Goal: Information Seeking & Learning: Learn about a topic

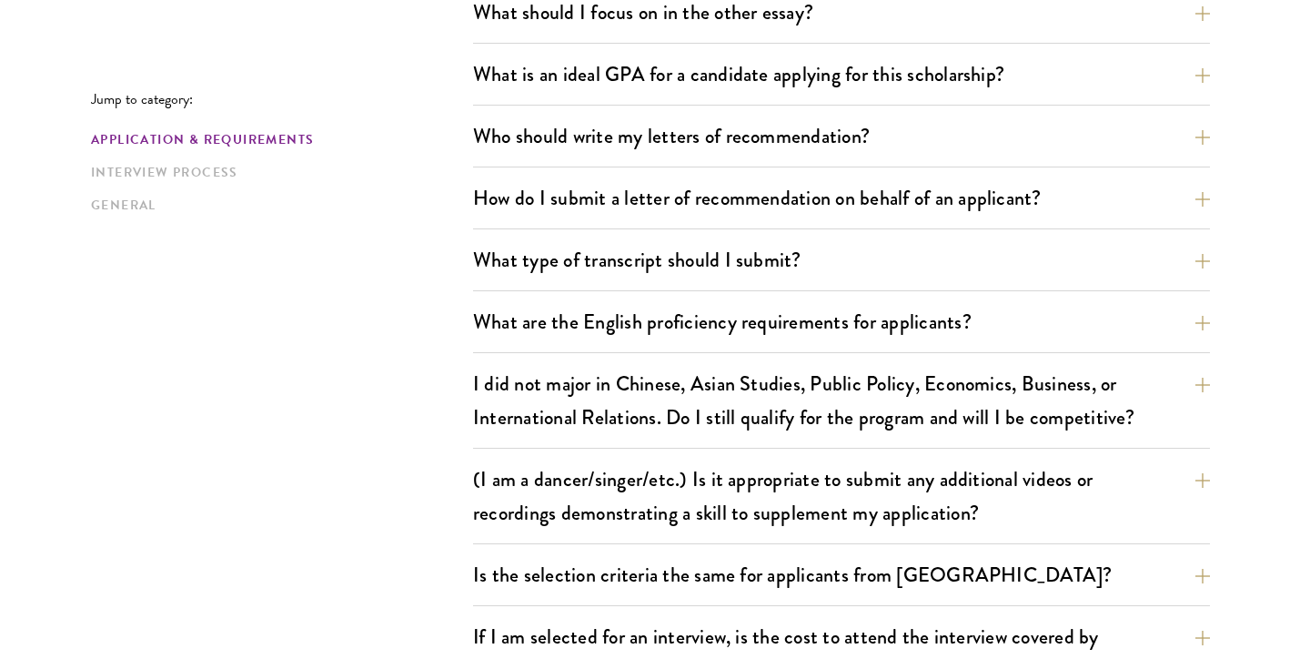
scroll to position [1282, 0]
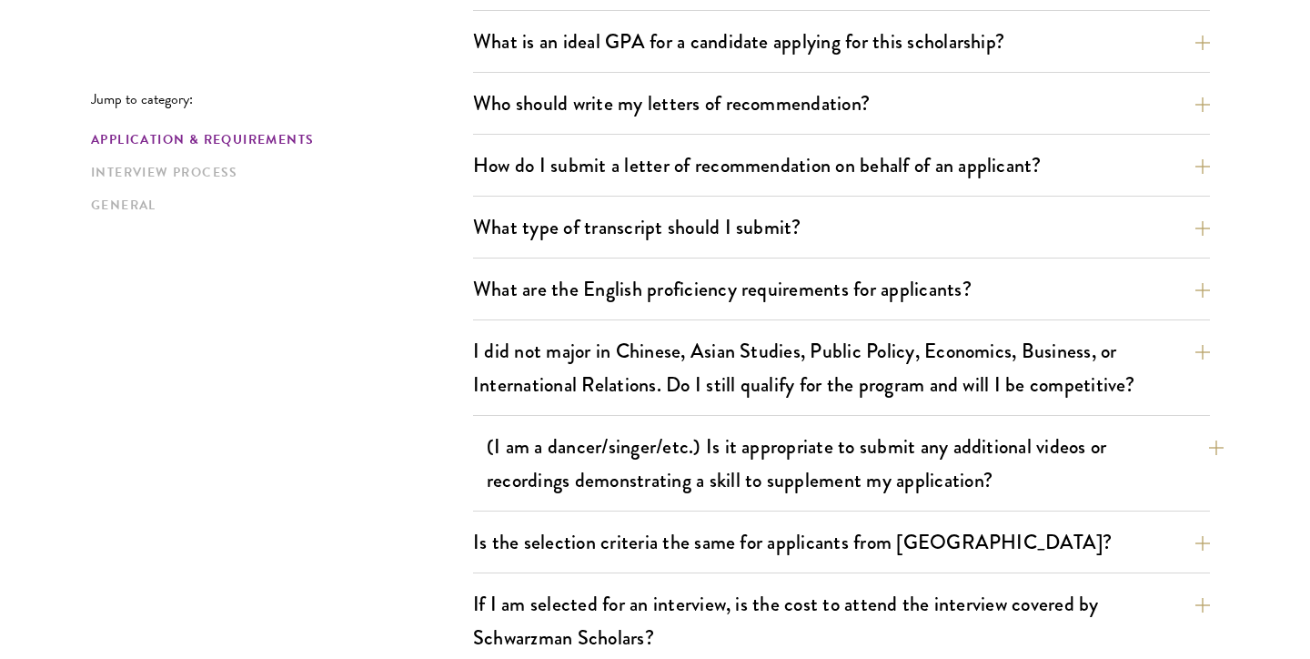
click at [829, 472] on button "(I am a dancer/singer/etc.) Is it appropriate to submit any additional videos o…" at bounding box center [855, 463] width 737 height 75
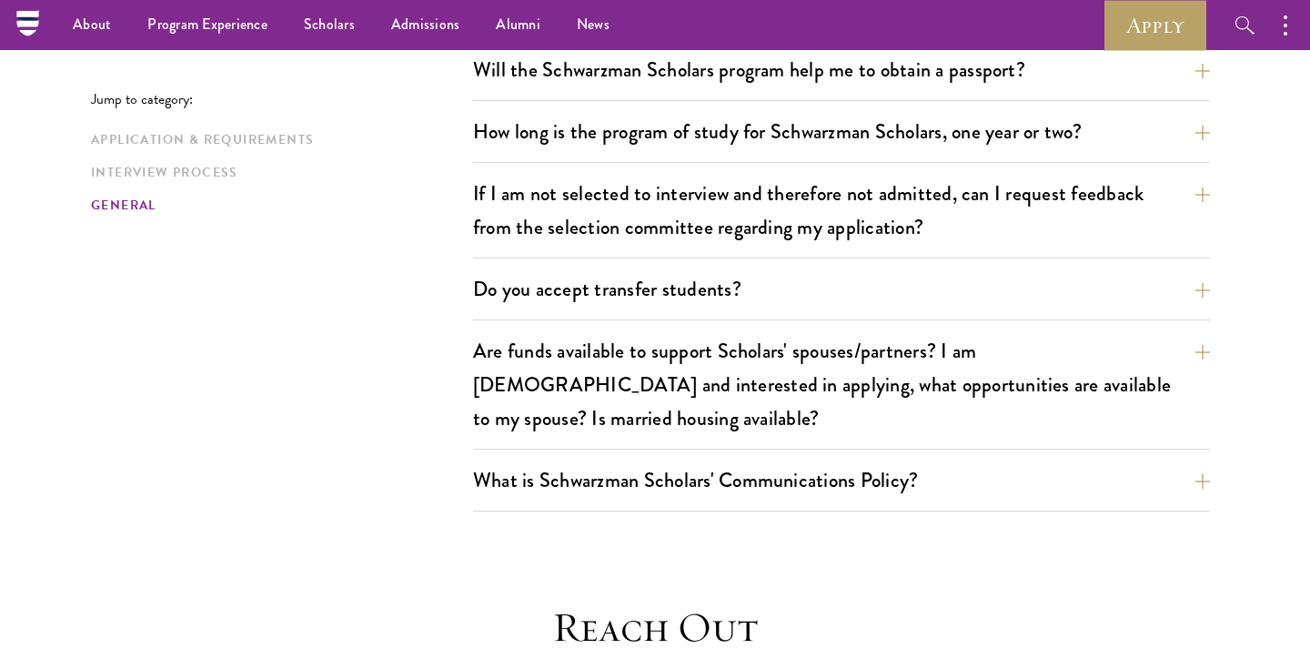
scroll to position [3027, 0]
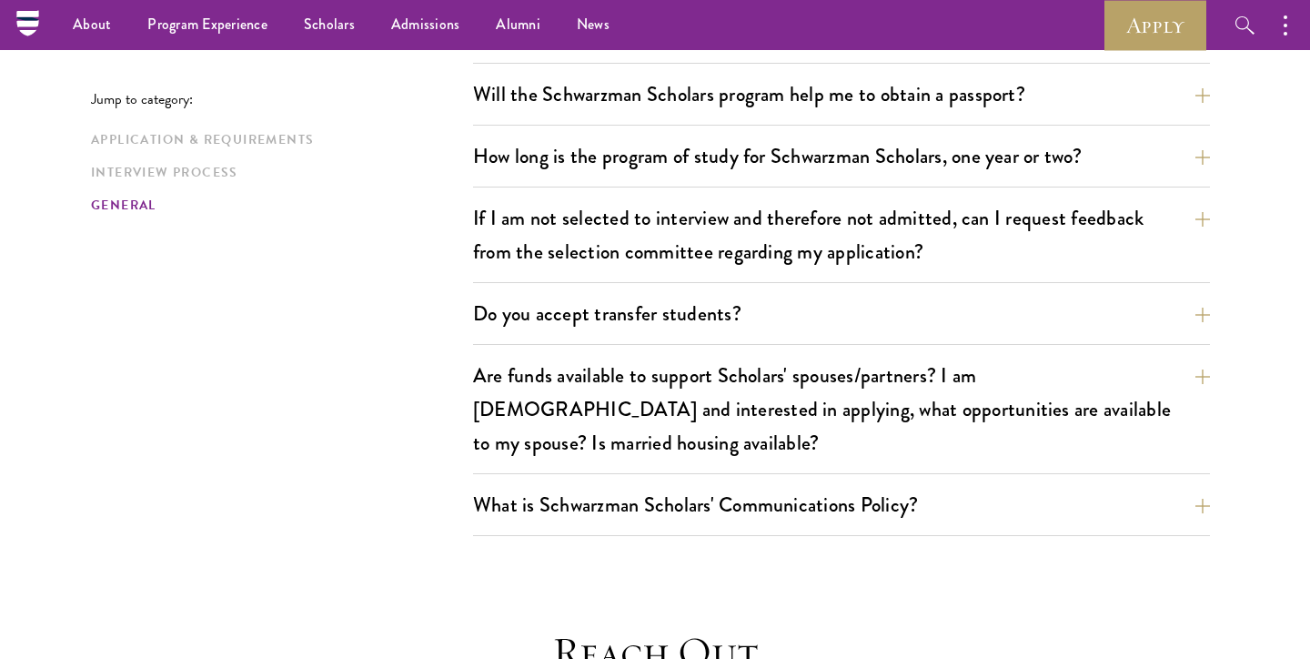
click at [820, 484] on div "What is Schwarzman Scholars' Communications Policy? Social Media and Public Com…" at bounding box center [841, 510] width 737 height 52
click at [816, 484] on button "What is Schwarzman Scholars' Communications Policy?" at bounding box center [855, 504] width 737 height 41
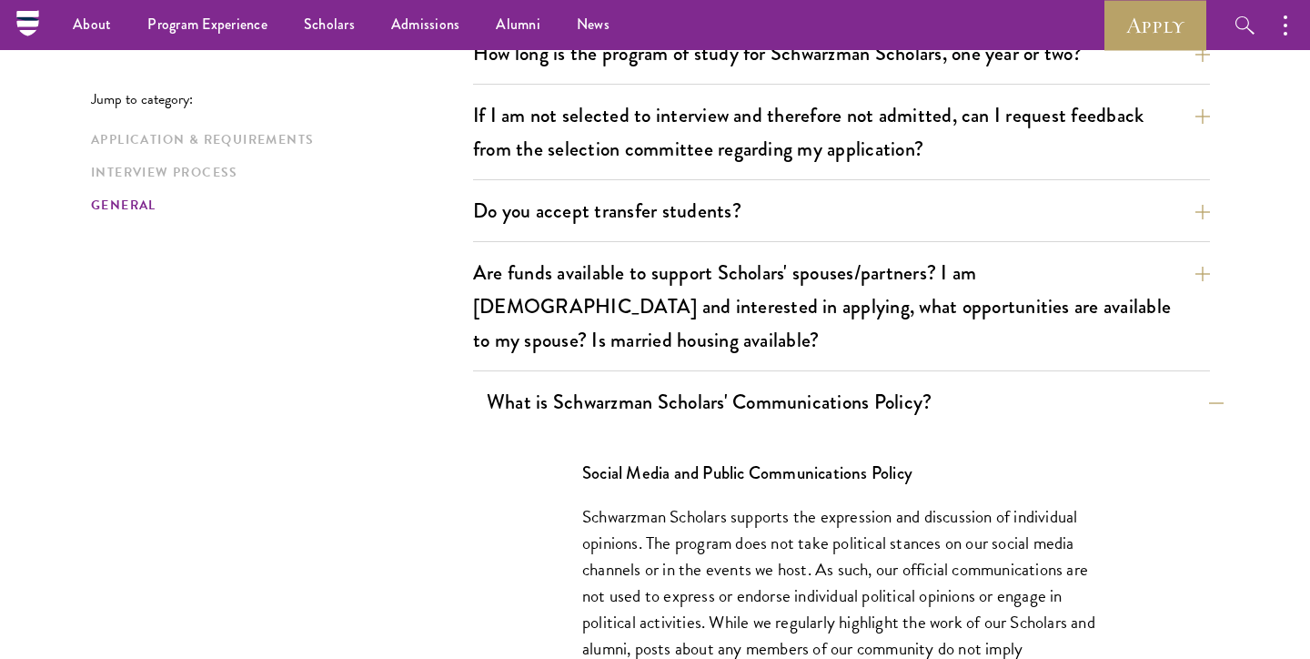
scroll to position [2947, 0]
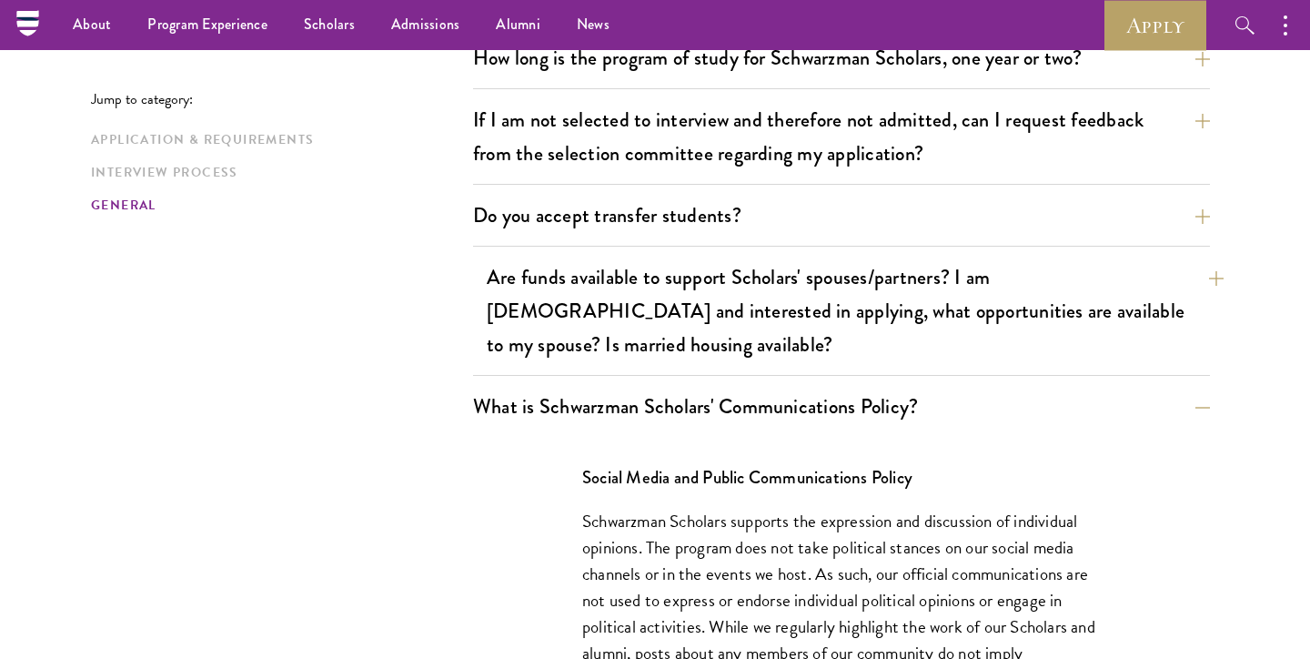
click at [781, 279] on button "Are funds available to support Scholars' spouses/partners? I am [DEMOGRAPHIC_DA…" at bounding box center [855, 311] width 737 height 108
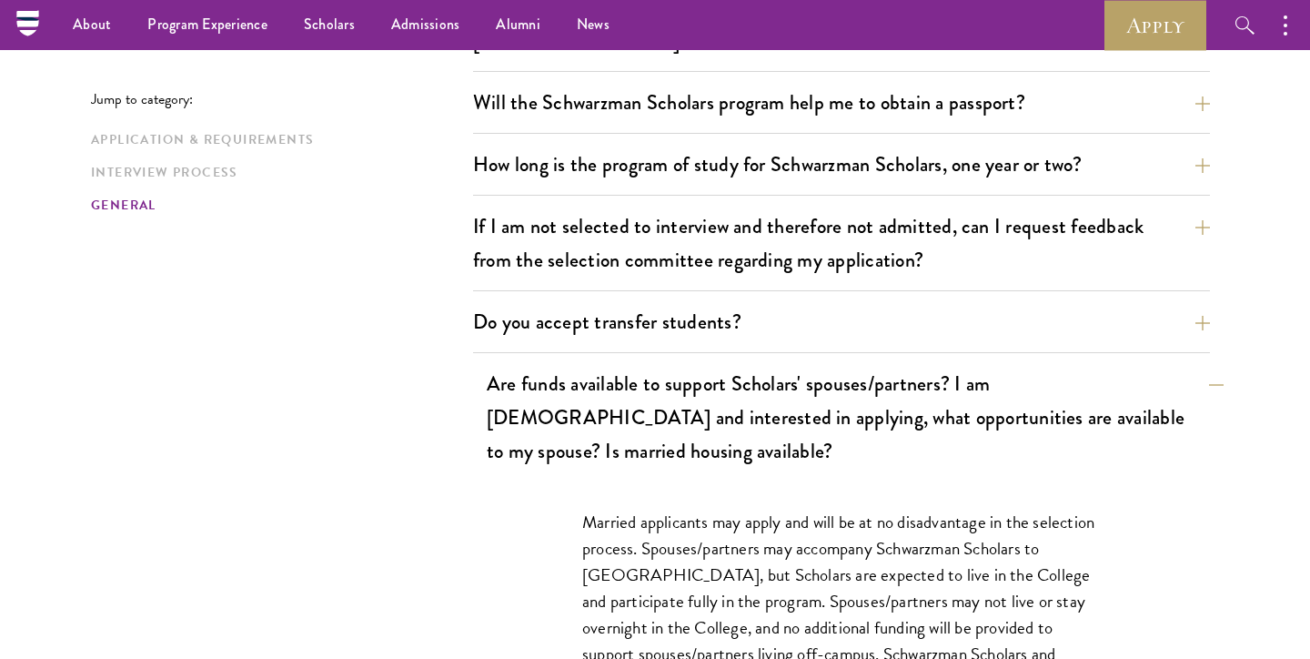
scroll to position [2829, 0]
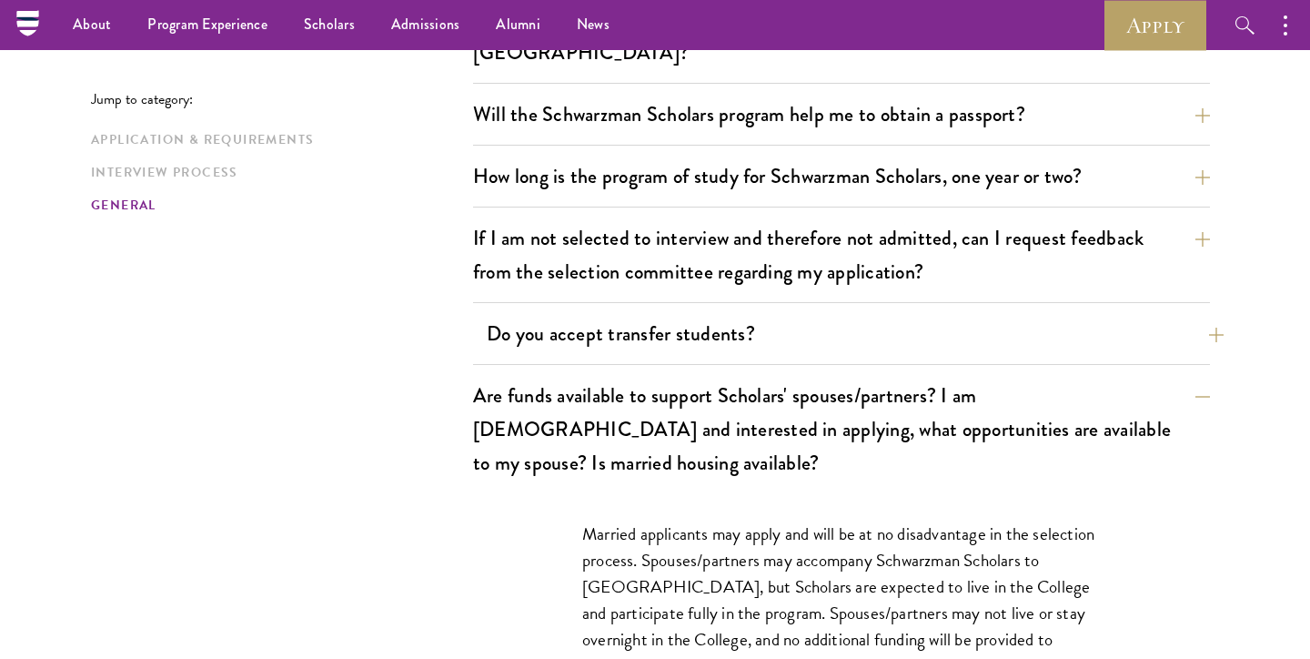
click at [727, 315] on button "Do you accept transfer students?" at bounding box center [855, 333] width 737 height 41
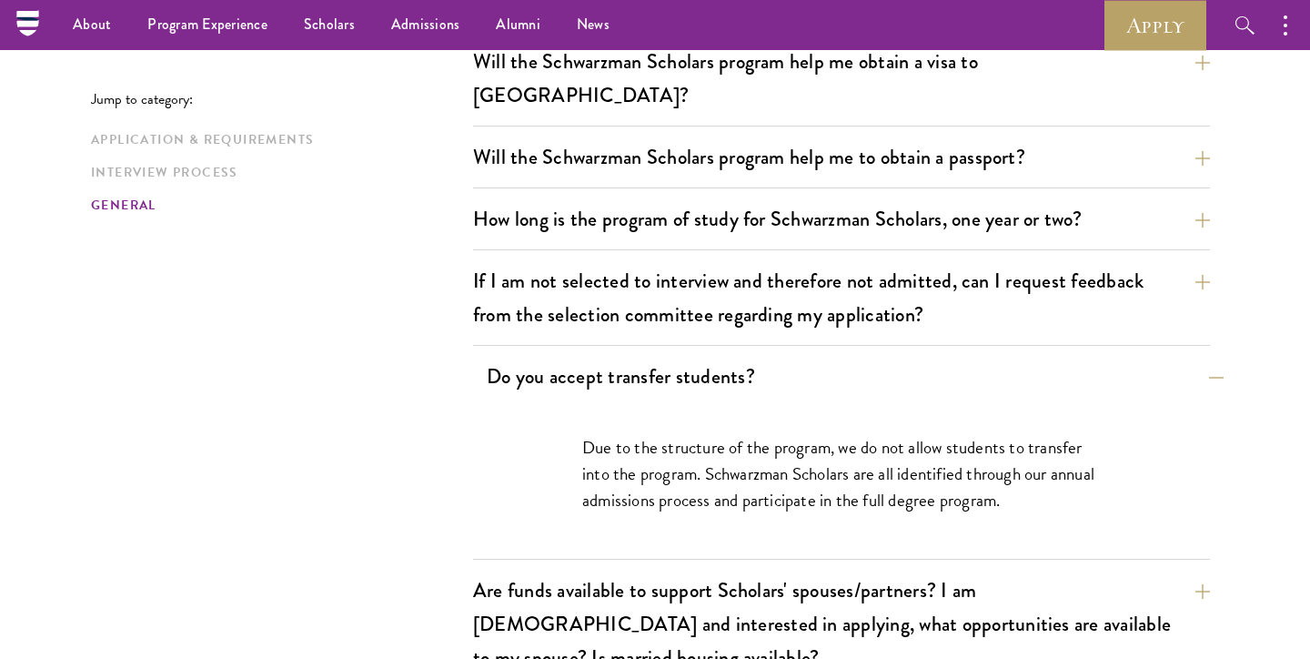
scroll to position [2768, 0]
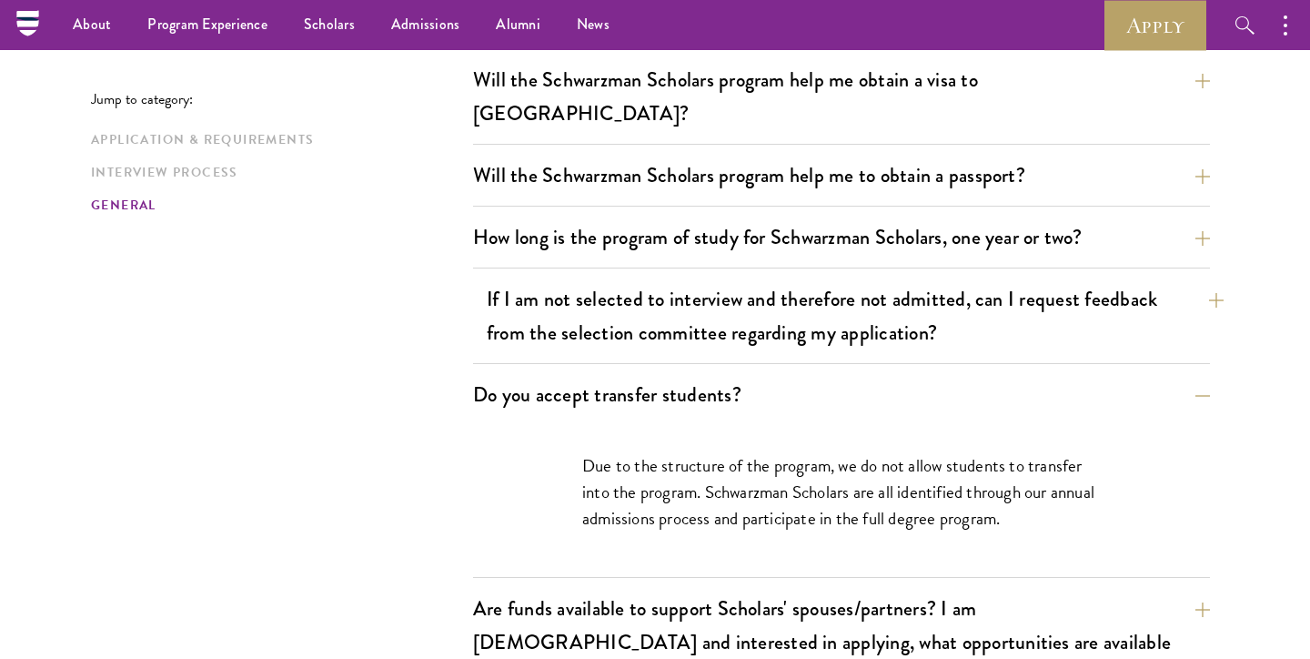
click at [720, 292] on button "If I am not selected to interview and therefore not admitted, can I request fee…" at bounding box center [855, 315] width 737 height 75
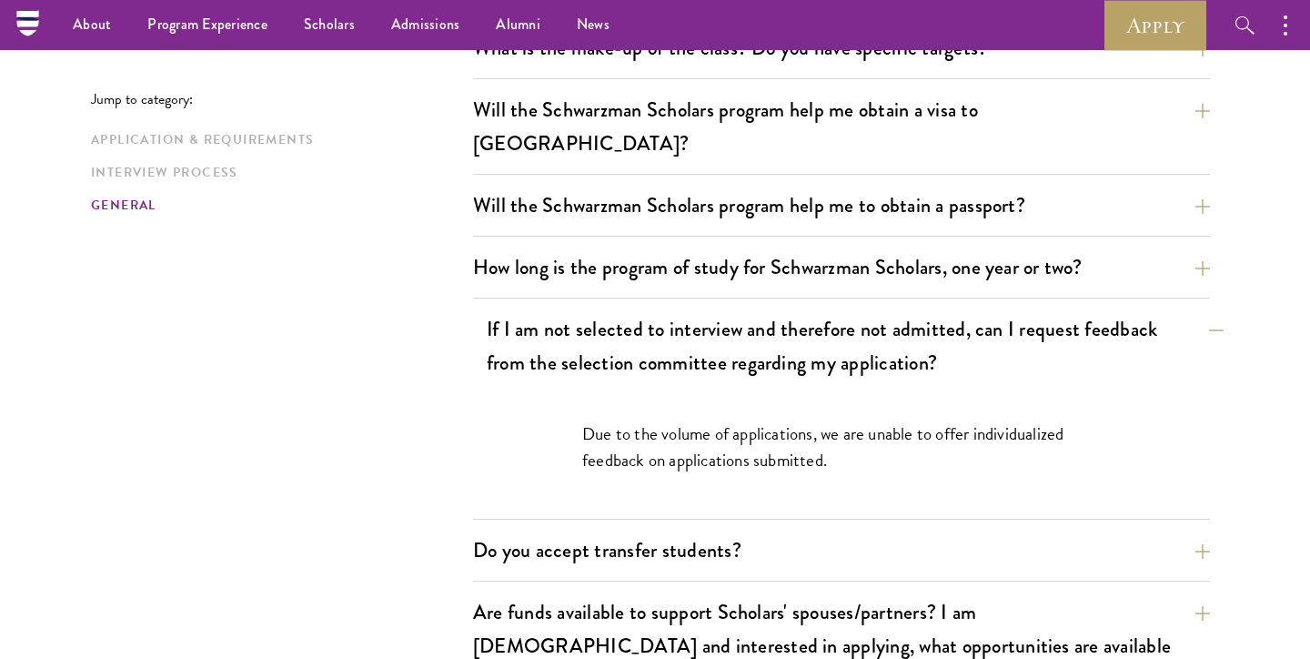
scroll to position [2725, 0]
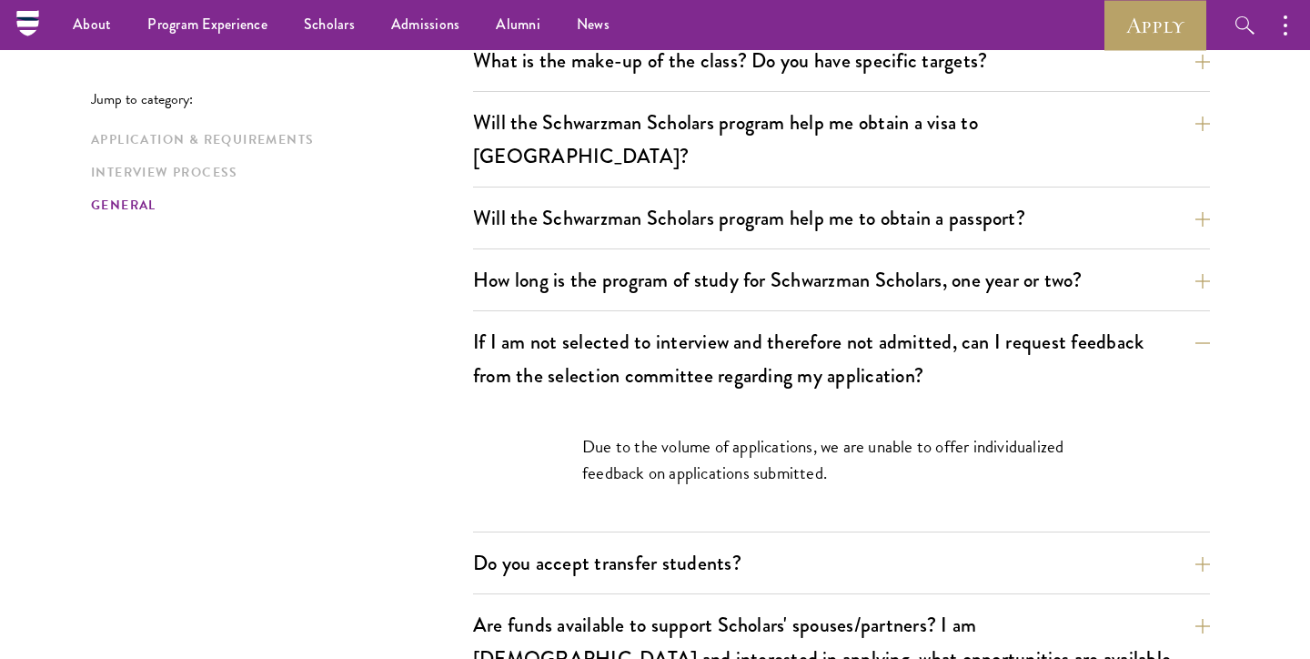
click at [719, 212] on div "Will the Schwarzman Scholars program help me to obtain a passport? Securing a v…" at bounding box center [841, 223] width 737 height 52
click at [702, 225] on div "What is the make-up of the class? Do you have specific targets? The only firm t…" at bounding box center [841, 412] width 737 height 745
click at [684, 259] on button "How long is the program of study for Schwarzman Scholars, one year or two?" at bounding box center [855, 279] width 737 height 41
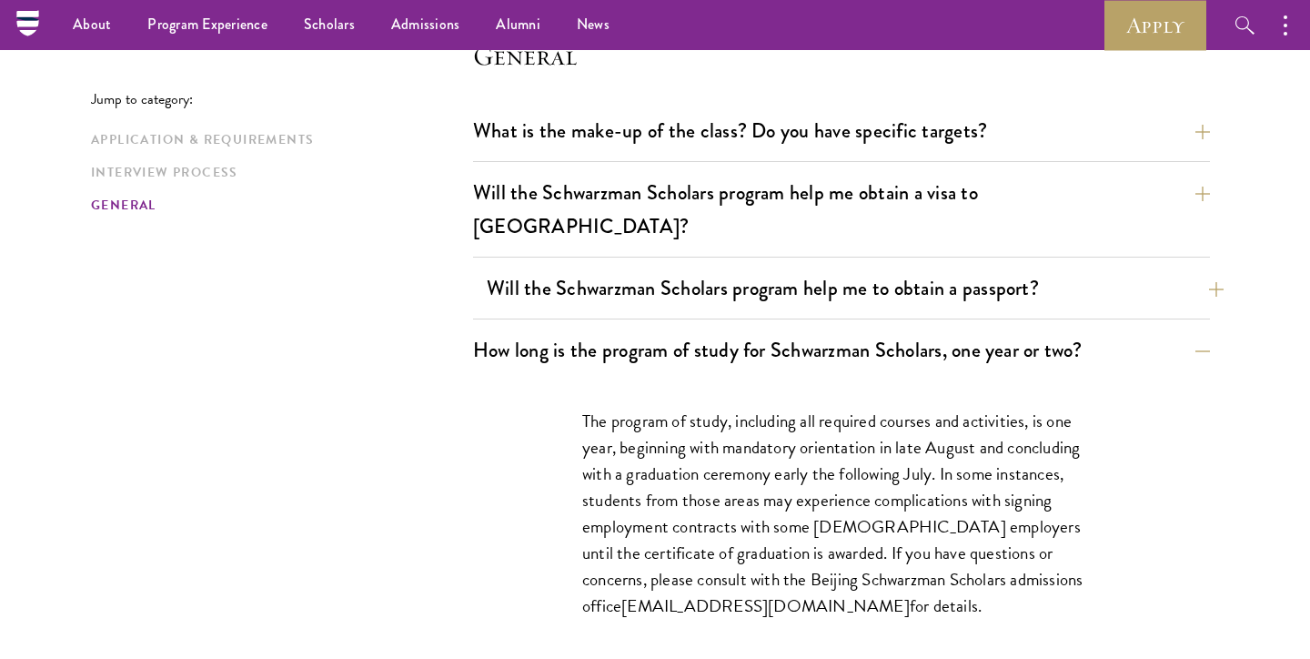
scroll to position [2654, 0]
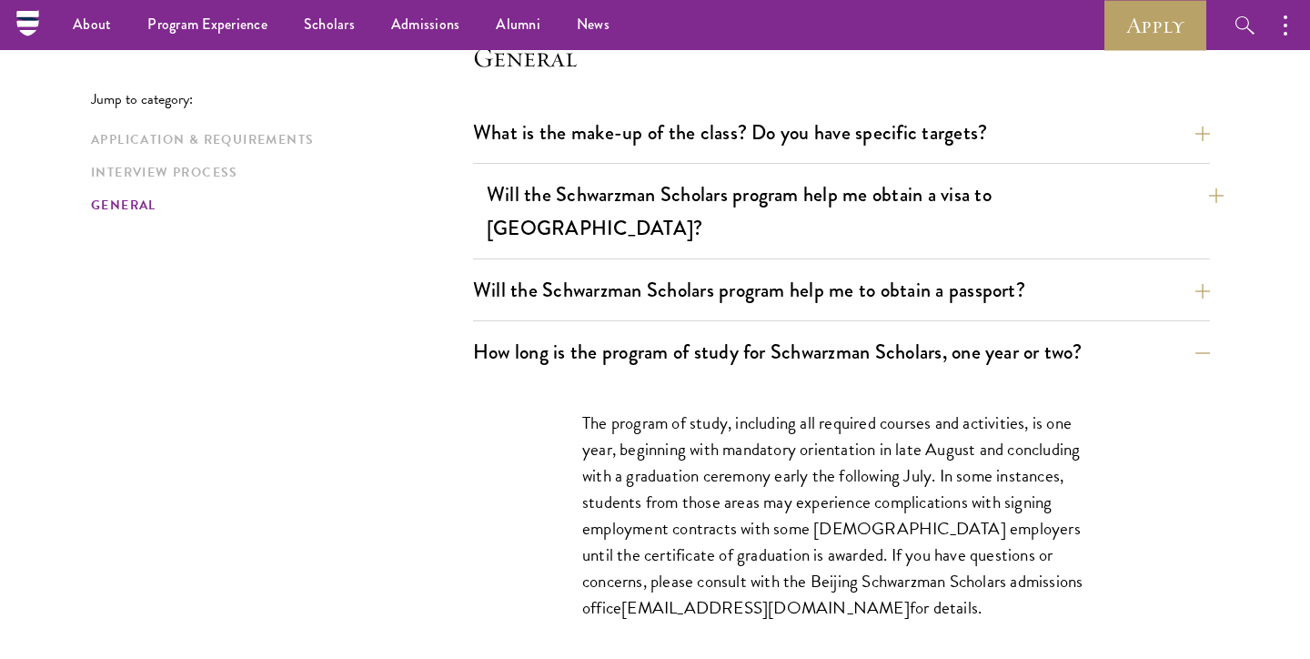
click at [650, 211] on button "Will the Schwarzman Scholars program help me obtain a visa to [GEOGRAPHIC_DATA]?" at bounding box center [855, 211] width 737 height 75
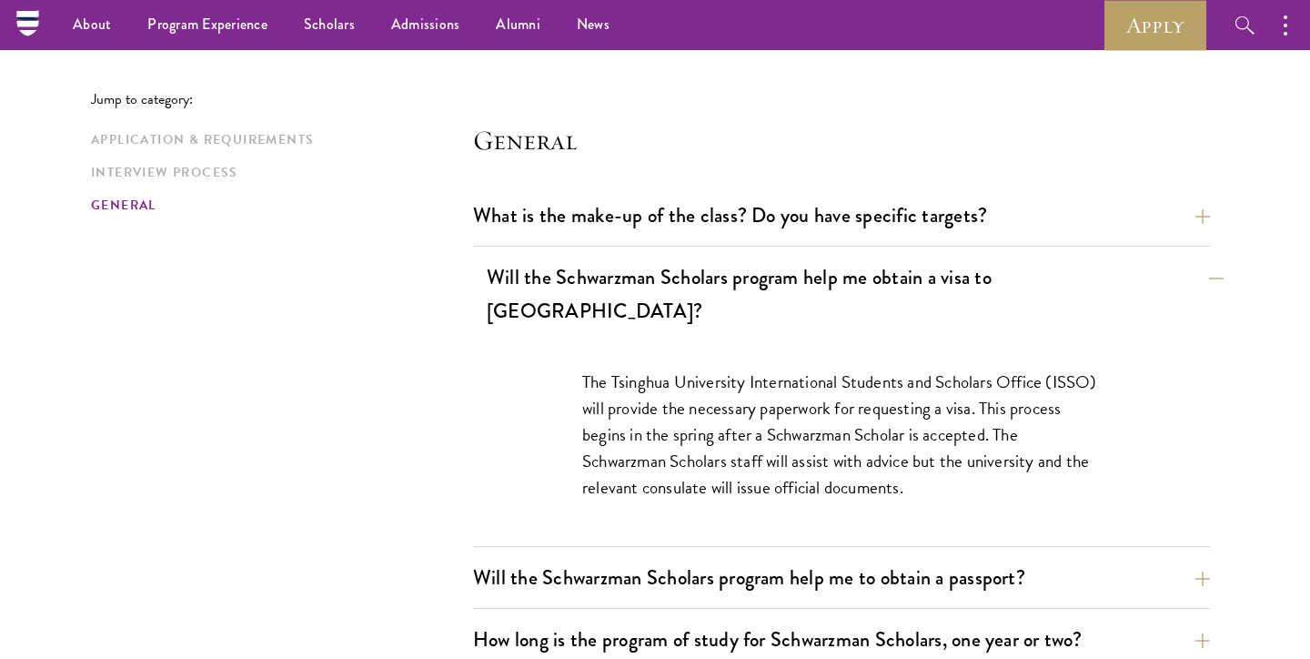
scroll to position [2563, 0]
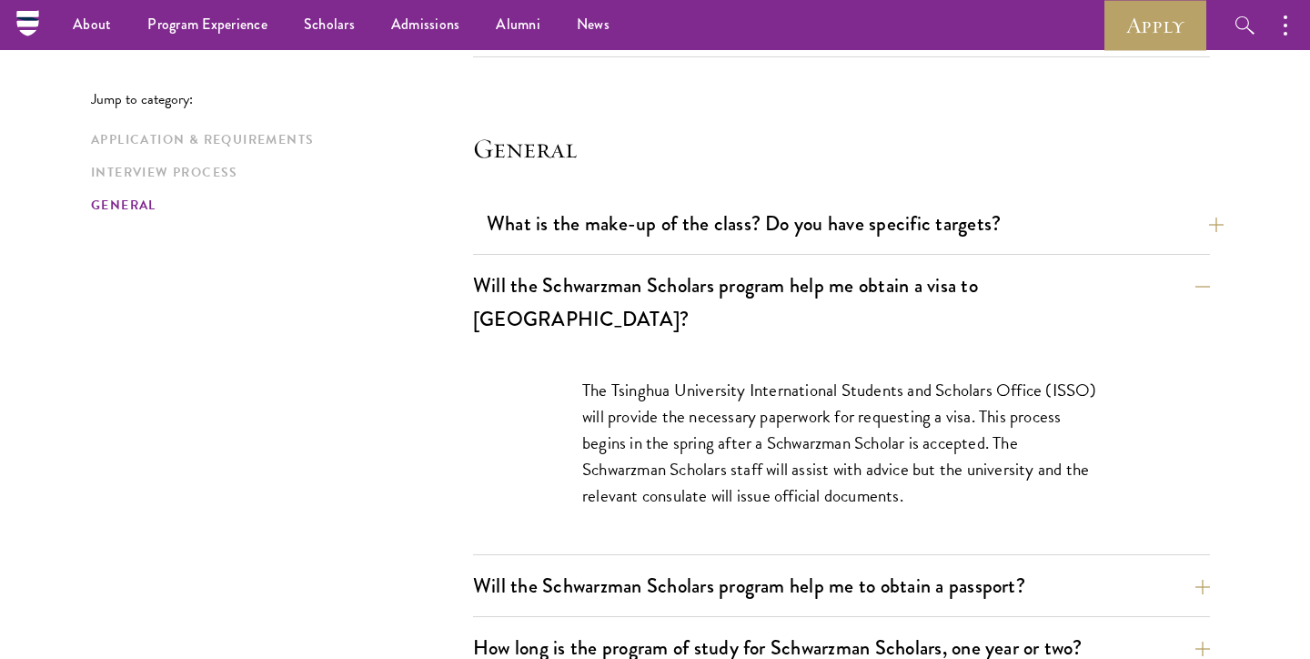
click at [629, 218] on button "What is the make-up of the class? Do you have specific targets?" at bounding box center [855, 223] width 737 height 41
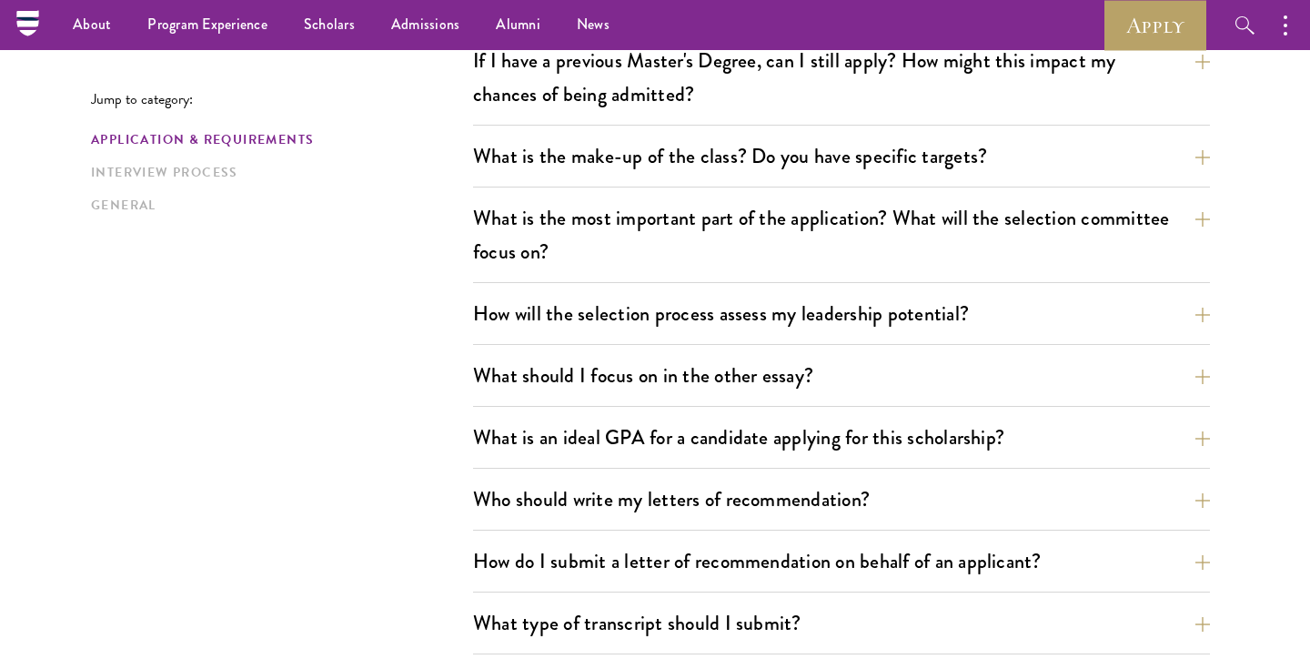
scroll to position [806, 0]
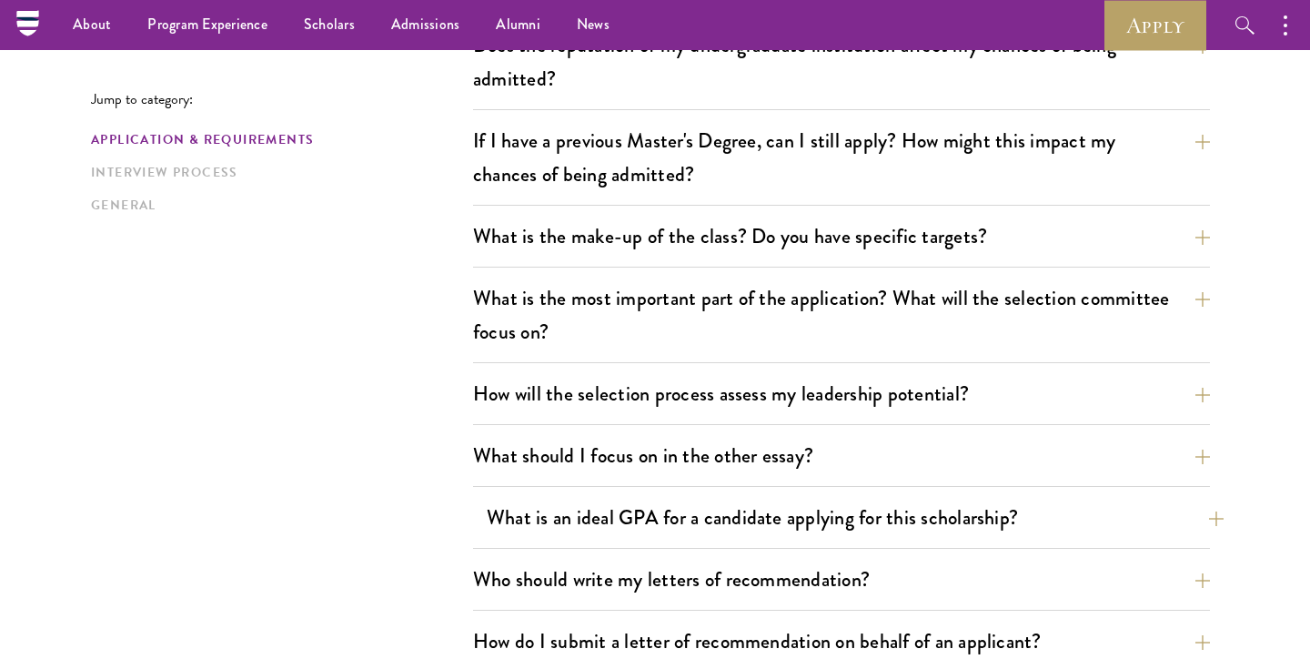
click at [685, 520] on button "What is an ideal GPA for a candidate applying for this scholarship?" at bounding box center [855, 517] width 737 height 41
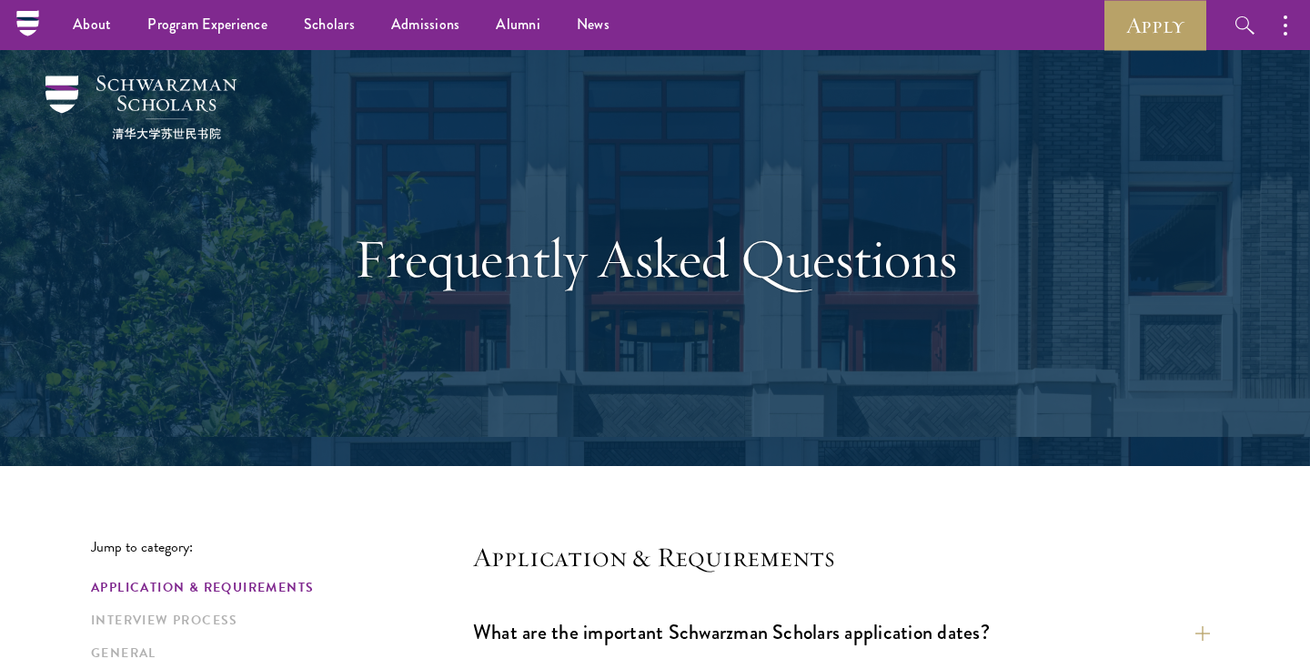
scroll to position [0, 0]
